Goal: Check status: Check status

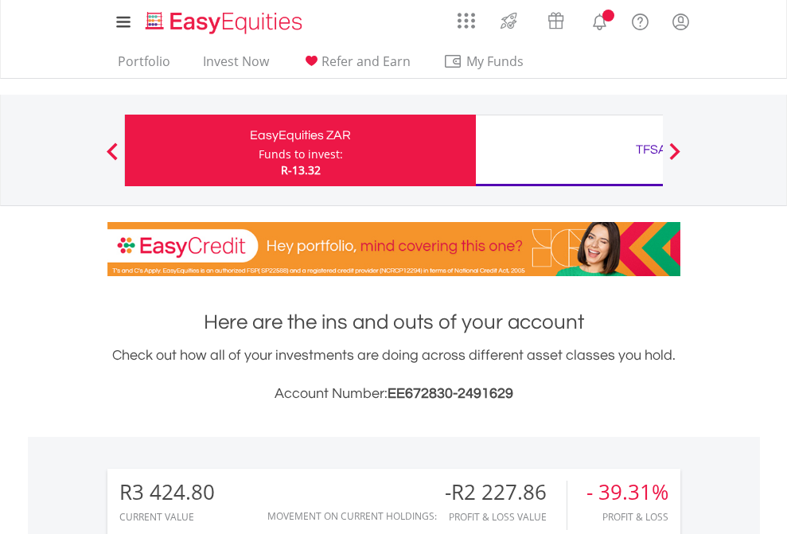
scroll to position [153, 250]
click at [259, 150] on div "Funds to invest:" at bounding box center [301, 154] width 84 height 16
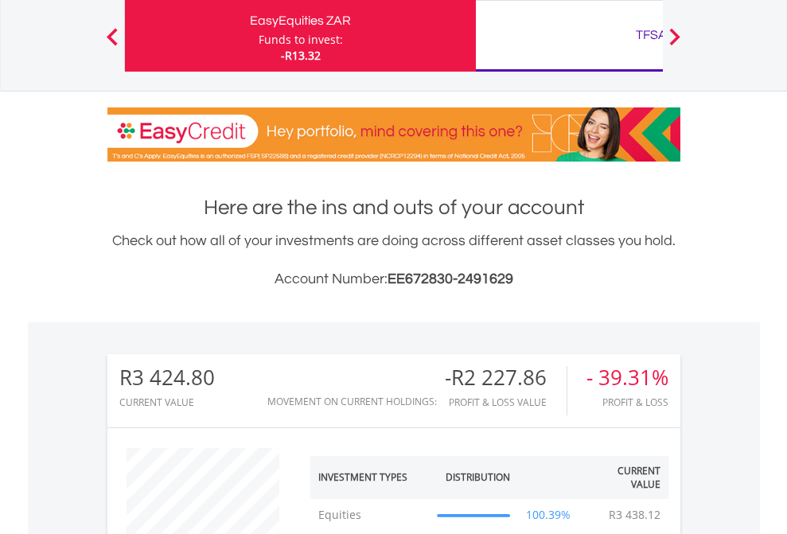
click at [569, 36] on div "TFSA" at bounding box center [651, 35] width 332 height 22
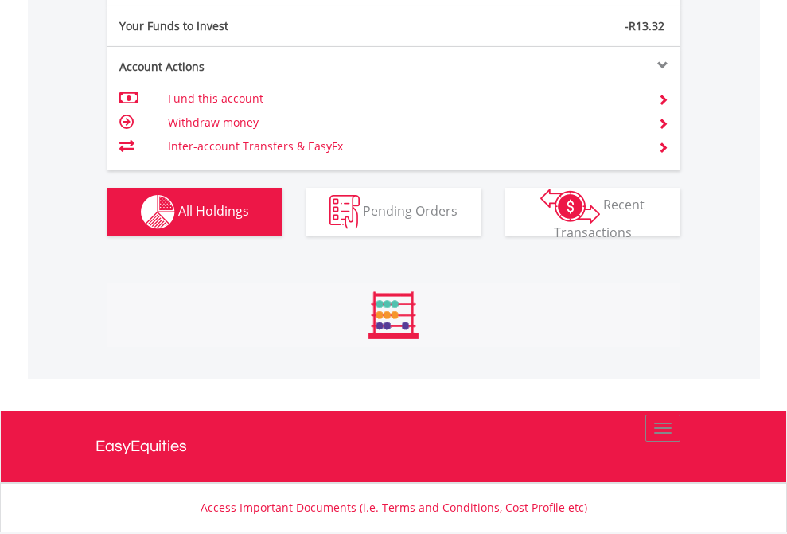
scroll to position [1770, 0]
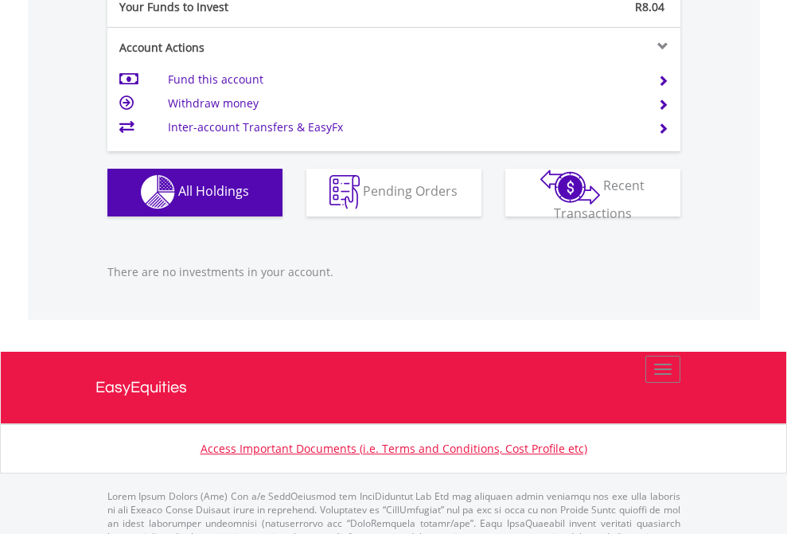
scroll to position [1576, 0]
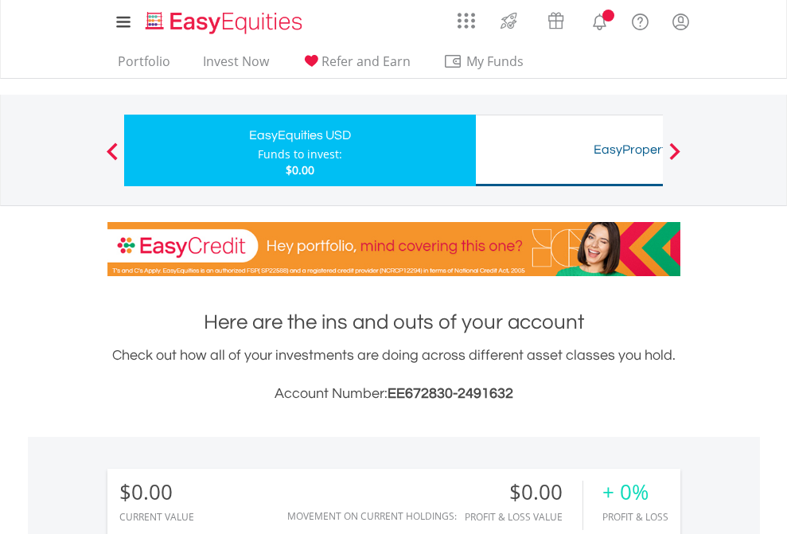
scroll to position [153, 250]
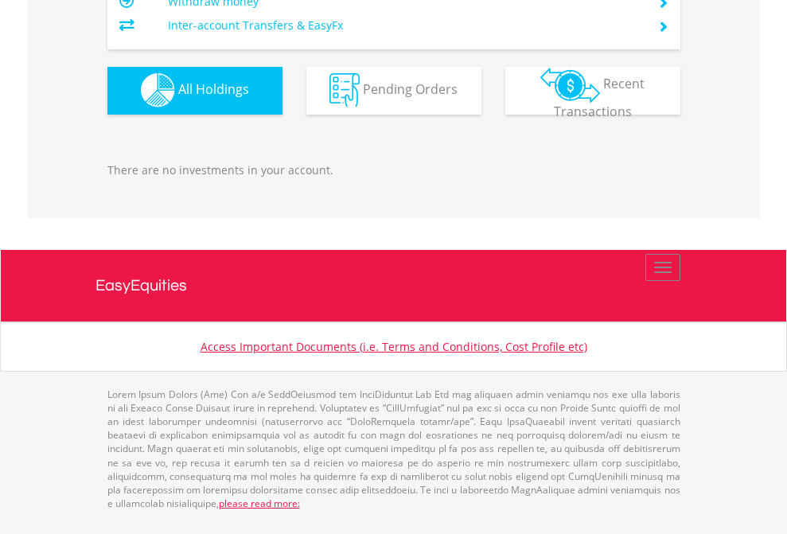
scroll to position [1576, 0]
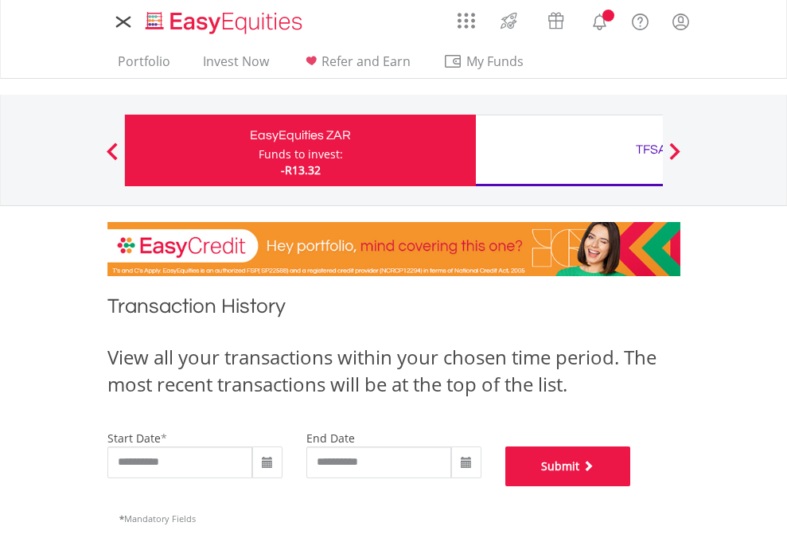
click at [631, 486] on button "Submit" at bounding box center [568, 466] width 126 height 40
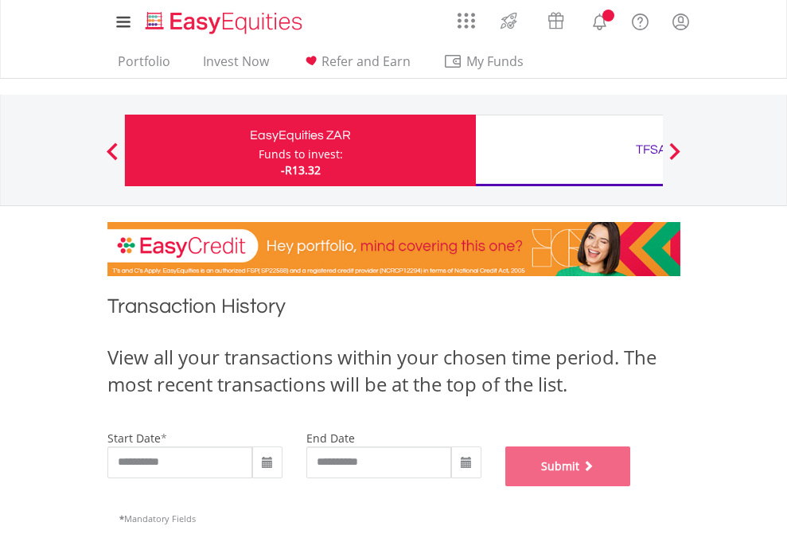
scroll to position [645, 0]
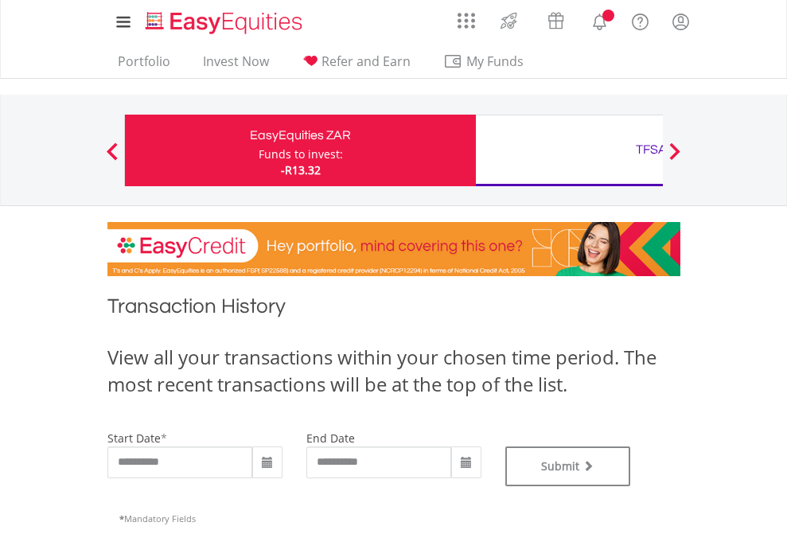
click at [569, 150] on div "TFSA" at bounding box center [651, 149] width 332 height 22
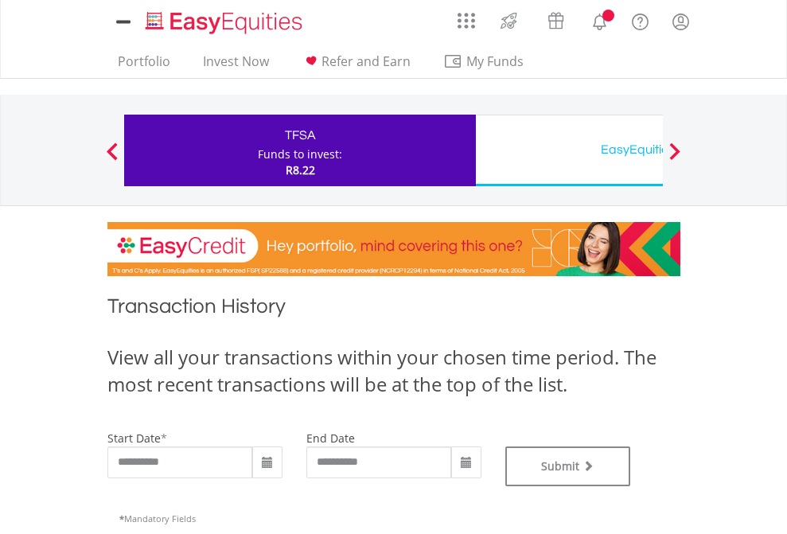
type input "**********"
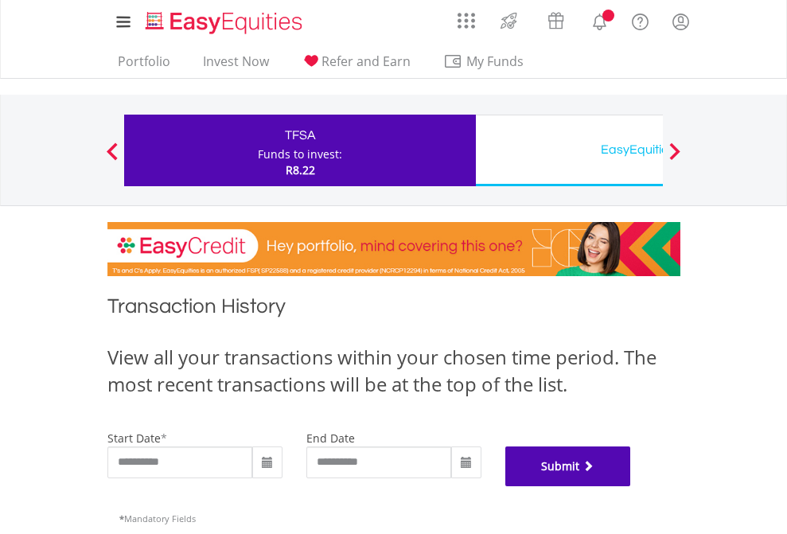
click at [631, 486] on button "Submit" at bounding box center [568, 466] width 126 height 40
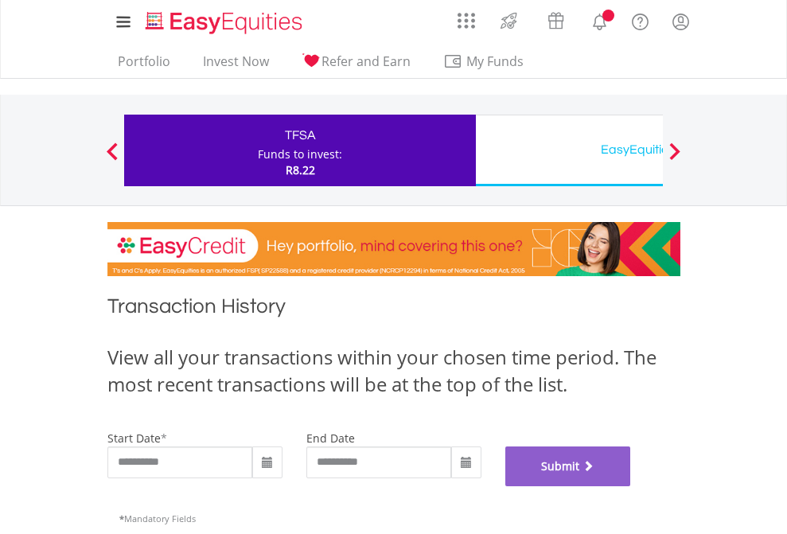
scroll to position [645, 0]
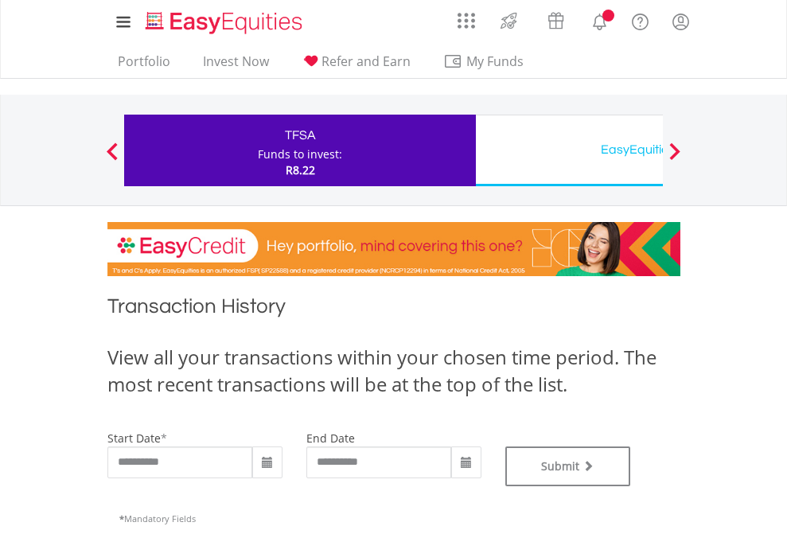
click at [569, 150] on div "EasyEquities USD" at bounding box center [651, 149] width 332 height 22
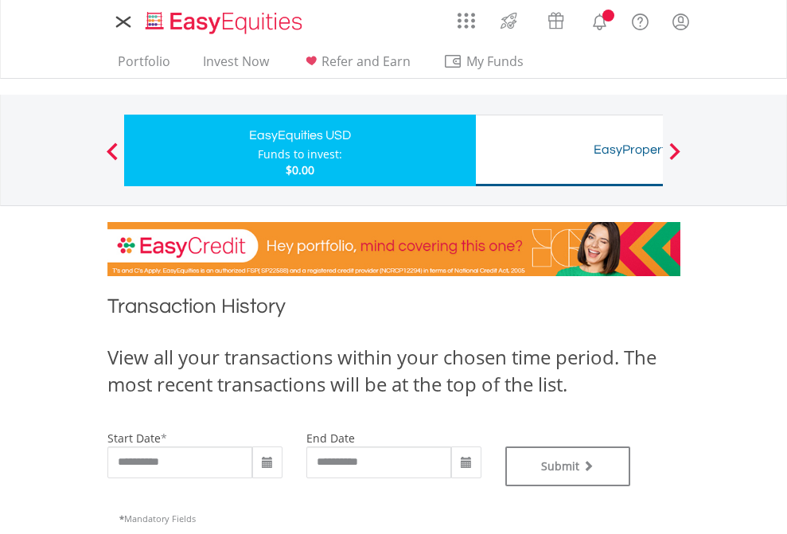
type input "**********"
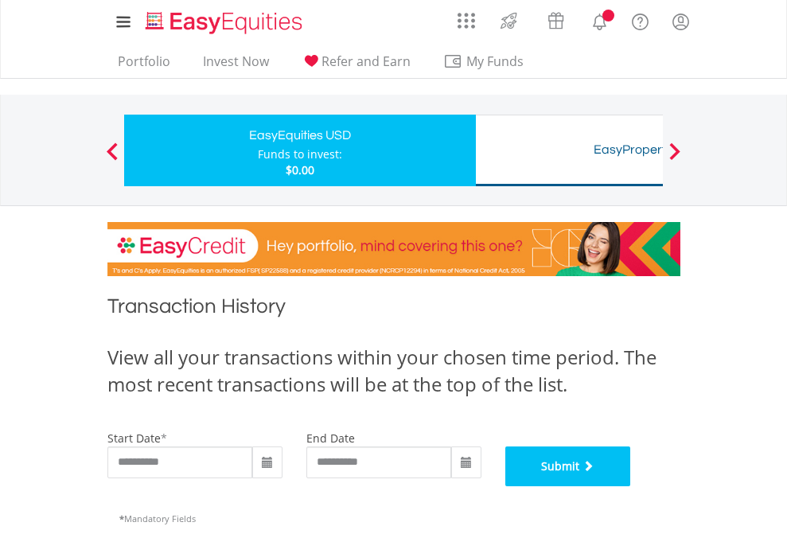
click at [631, 486] on button "Submit" at bounding box center [568, 466] width 126 height 40
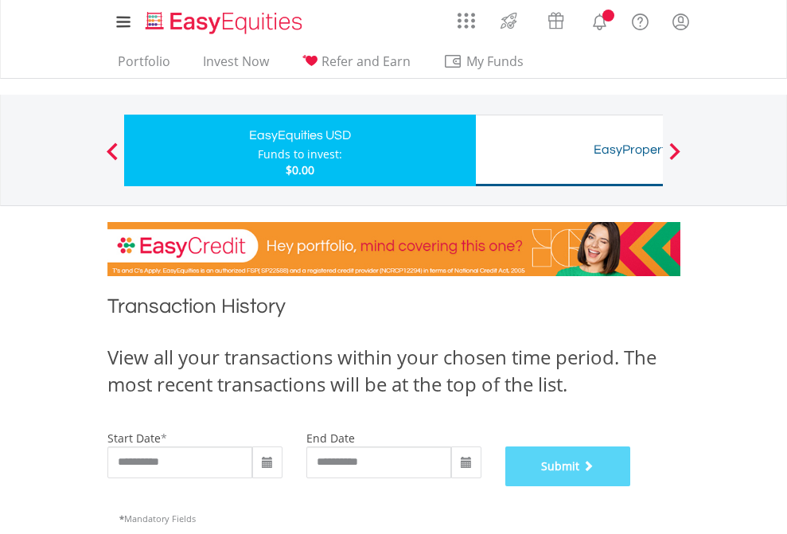
scroll to position [645, 0]
